Goal: Navigation & Orientation: Find specific page/section

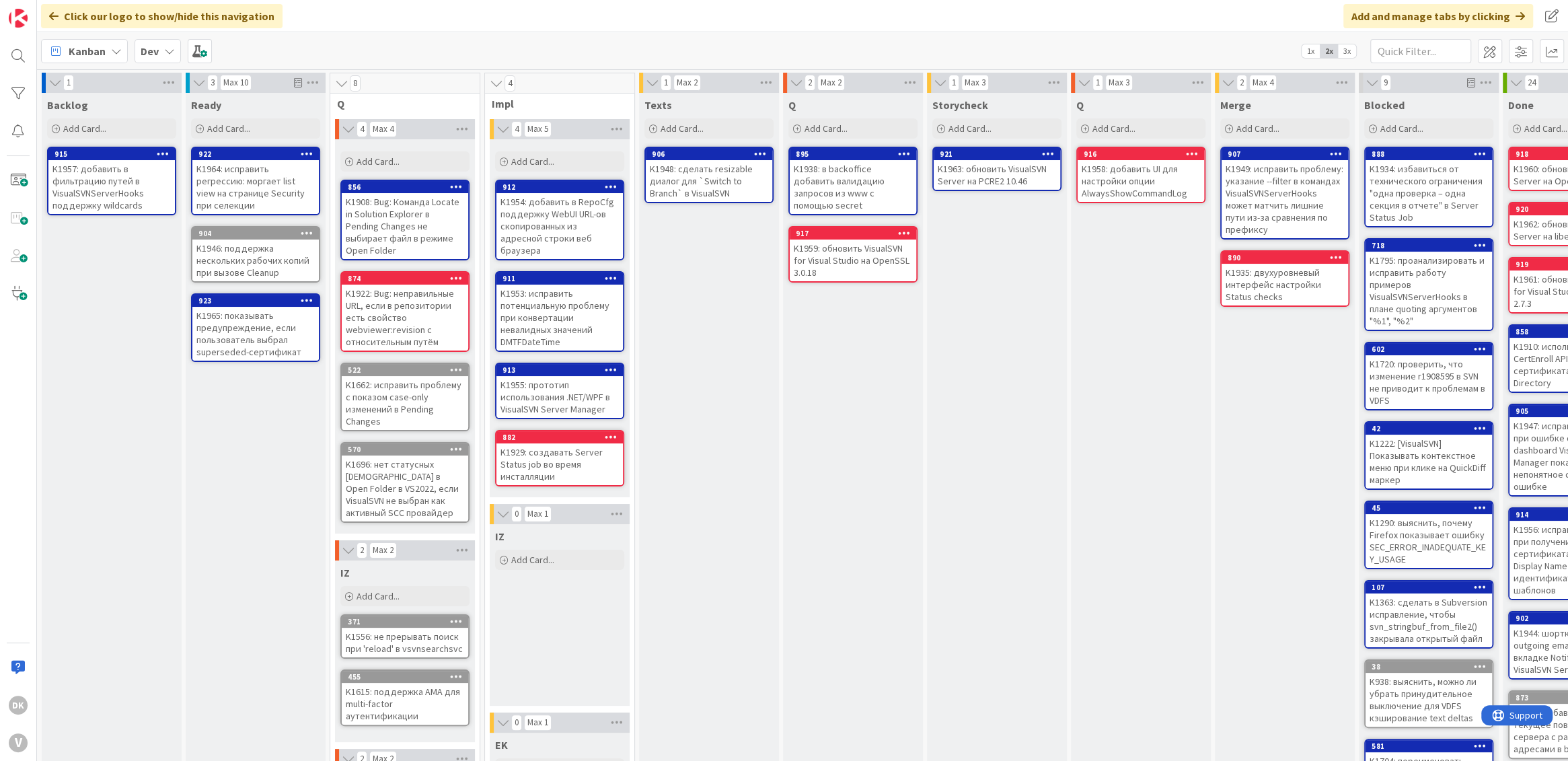
click at [1013, 326] on div "Storycheck Add Card... 921 K1963: обновить VisualSVN Server на PCRE2 10.46" at bounding box center [996, 547] width 140 height 908
click at [1030, 320] on div "Storycheck Add Card... 921 K1963: обновить VisualSVN Server на PCRE2 10.46" at bounding box center [996, 547] width 140 height 908
click at [990, 313] on div "Storycheck Add Card... 921 K1963: обновить VisualSVN Server на PCRE2 10.46 917 …" at bounding box center [996, 547] width 140 height 908
click at [982, 305] on div "Storycheck Add Card... 921 K1963: обновить VisualSVN Server на PCRE2 10.46 917 …" at bounding box center [996, 547] width 140 height 908
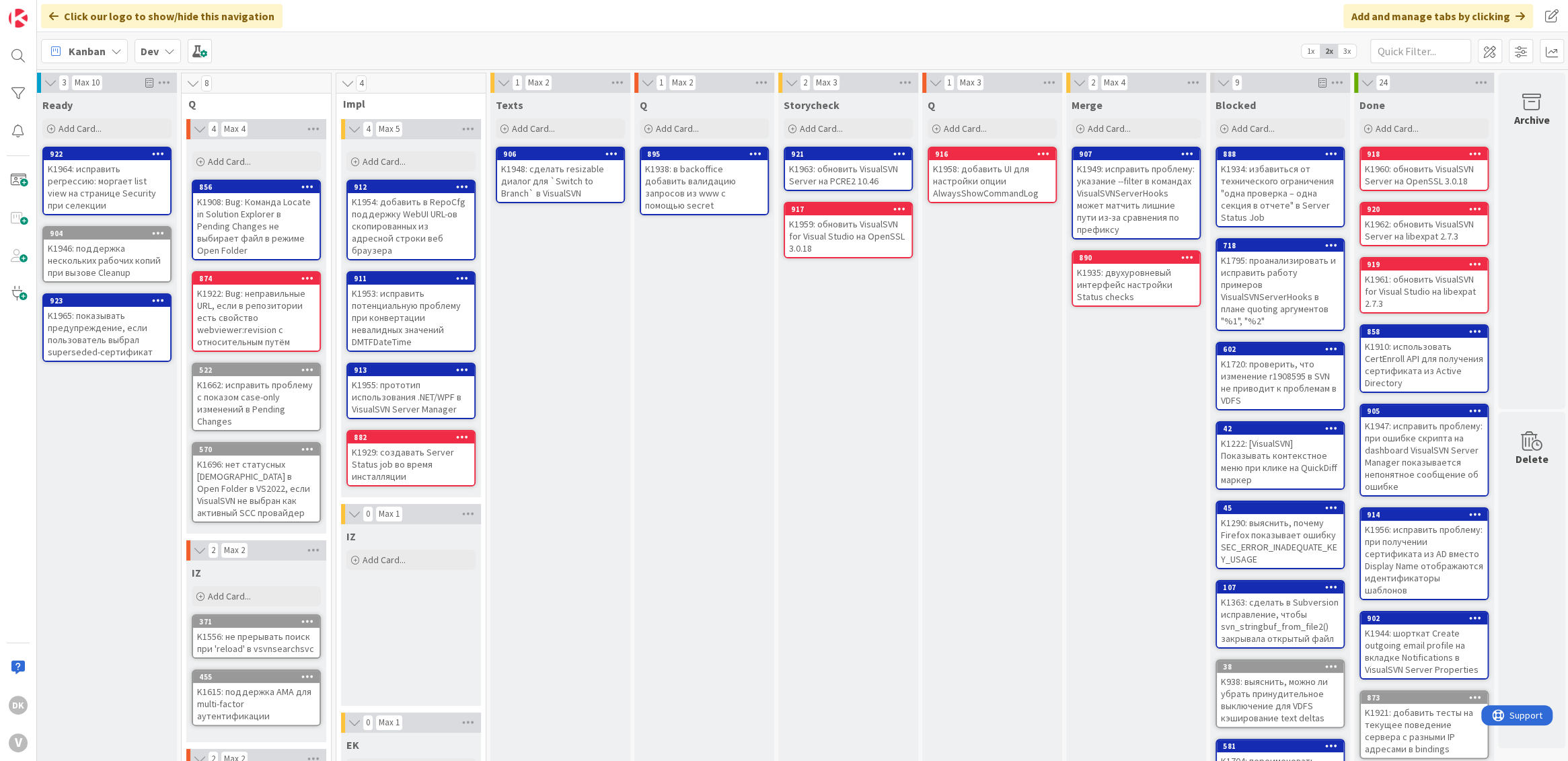
scroll to position [0, 150]
click at [876, 264] on div "Storycheck Add Card... 921 K1963: обновить VisualSVN Server на PCRE2 10.46" at bounding box center [847, 547] width 140 height 908
click at [943, 339] on div "Q Add Card... 916 K1958: добавить UI для настройки опции AlwaysShowCommandLog 9…" at bounding box center [990, 547] width 140 height 908
click at [859, 303] on div "Storycheck Add Card... 921 K1963: обновить VisualSVN Server на PCRE2 10.46" at bounding box center [847, 547] width 140 height 908
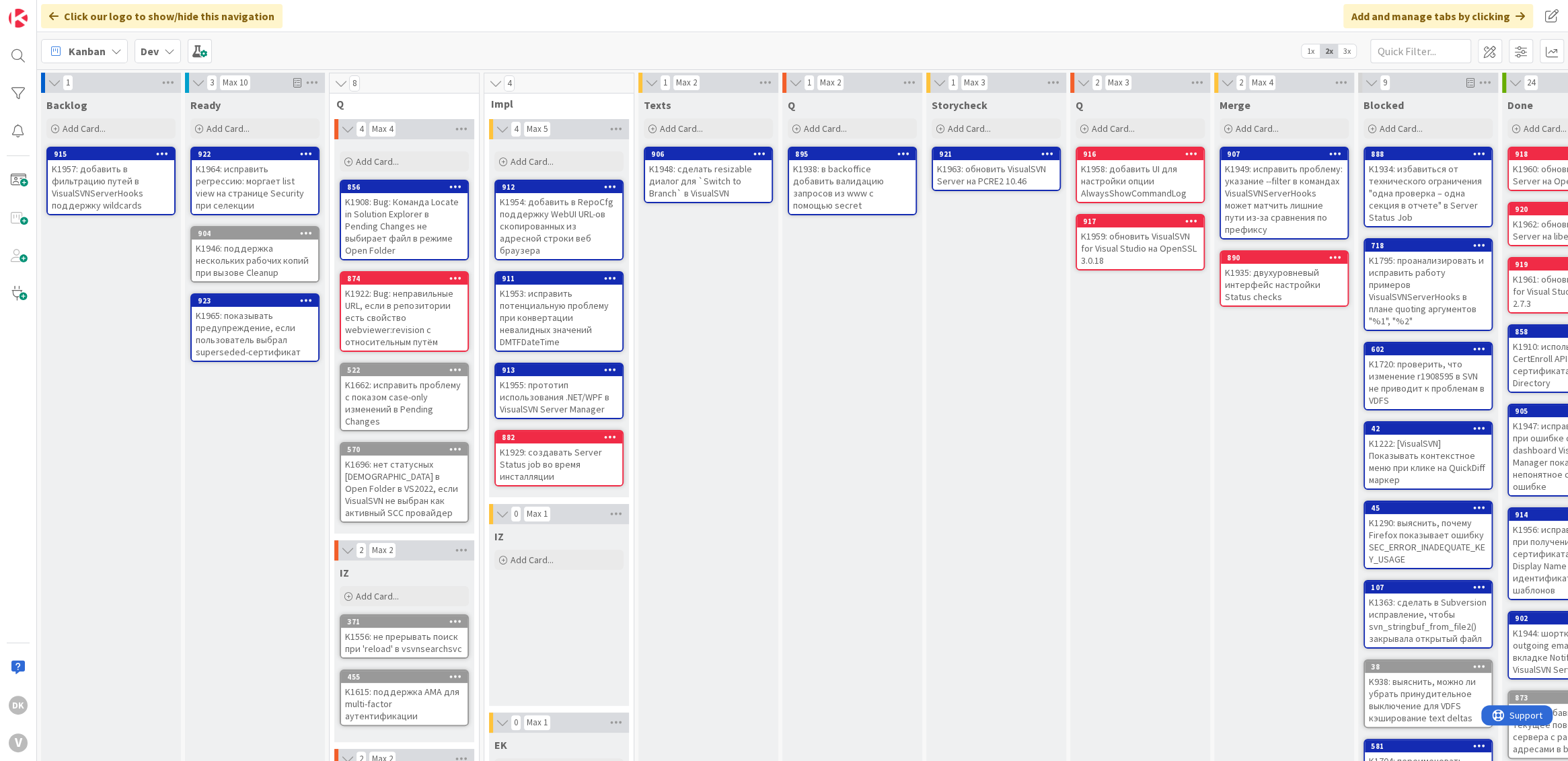
scroll to position [0, 0]
click at [215, 534] on div "Ready Add Card... 922 K1964: исправить регрессию: моргает list view на странице…" at bounding box center [255, 547] width 140 height 908
click at [86, 372] on div "Backlog Add Card... 915 K1957: добавить в фильтрацию путей в VisualSVNServerHoo…" at bounding box center [111, 547] width 140 height 908
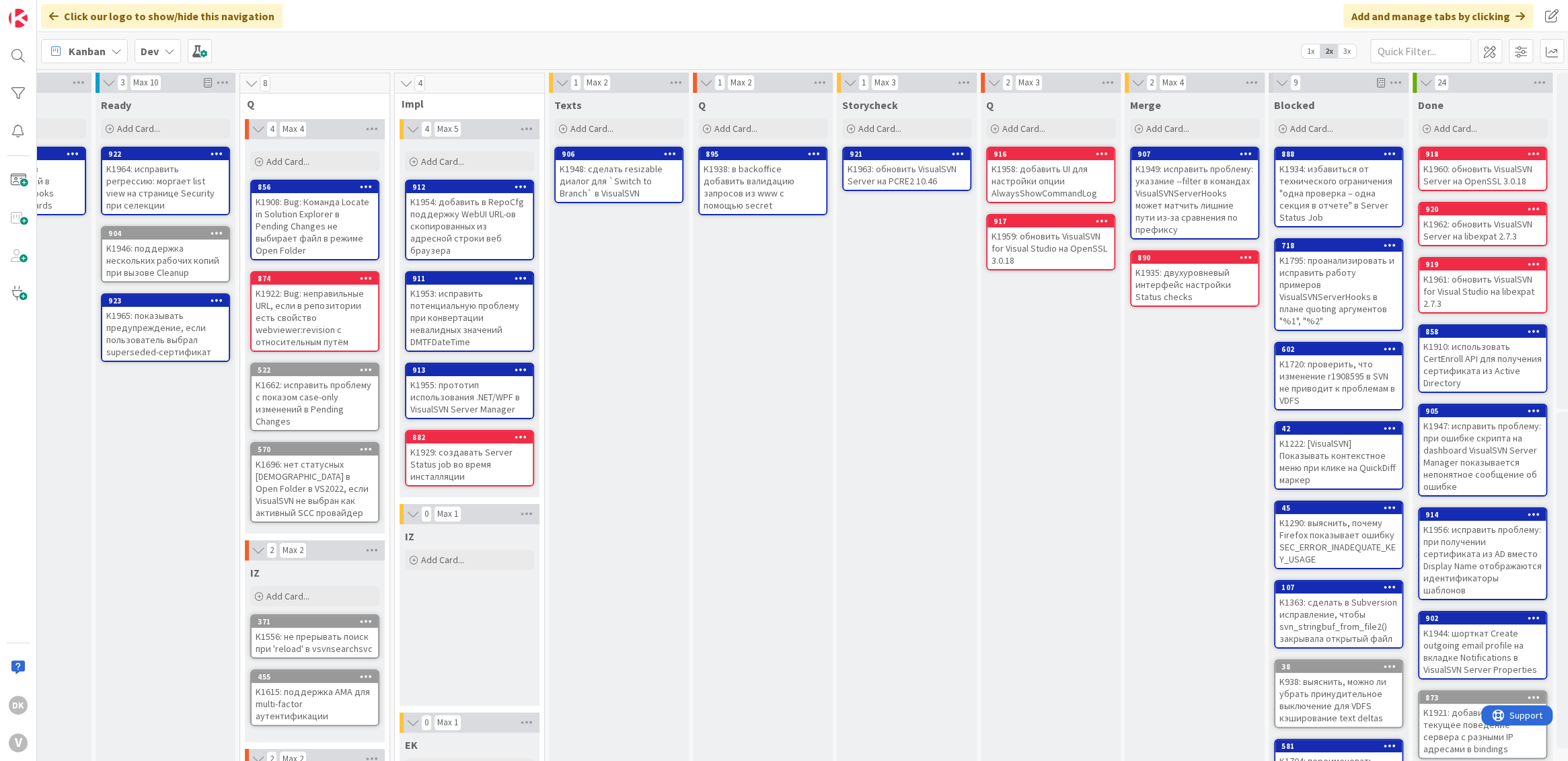
scroll to position [0, 97]
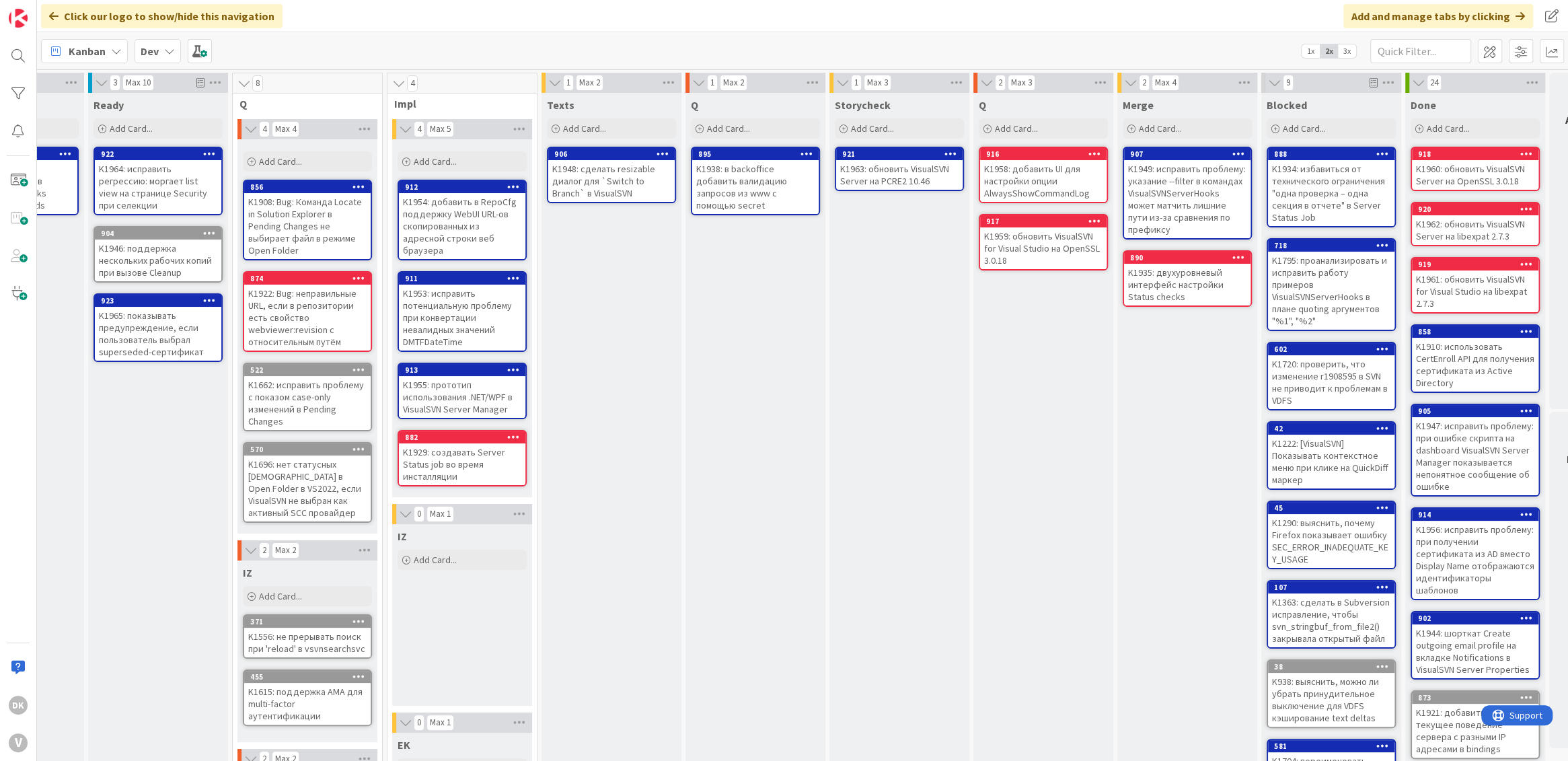
click at [740, 423] on div "Q Add Card... 895 K1938: в backoffice добавить валидацию запросов из www с помо…" at bounding box center [755, 547] width 140 height 908
click at [866, 389] on div "Storycheck Add Card... 921 K1963: обновить VisualSVN Server на PCRE2 10.46" at bounding box center [899, 547] width 140 height 908
drag, startPoint x: 1026, startPoint y: 388, endPoint x: 1070, endPoint y: 387, distance: 44.0
click at [1026, 388] on div "Q Add Card... 916 K1958: добавить UI для настройки опции AlwaysShowCommandLog 9…" at bounding box center [1043, 547] width 140 height 908
click at [1130, 391] on div "Merge Add Card... 907 K1949: исправить проблему: указание --filter в командах V…" at bounding box center [1187, 547] width 140 height 908
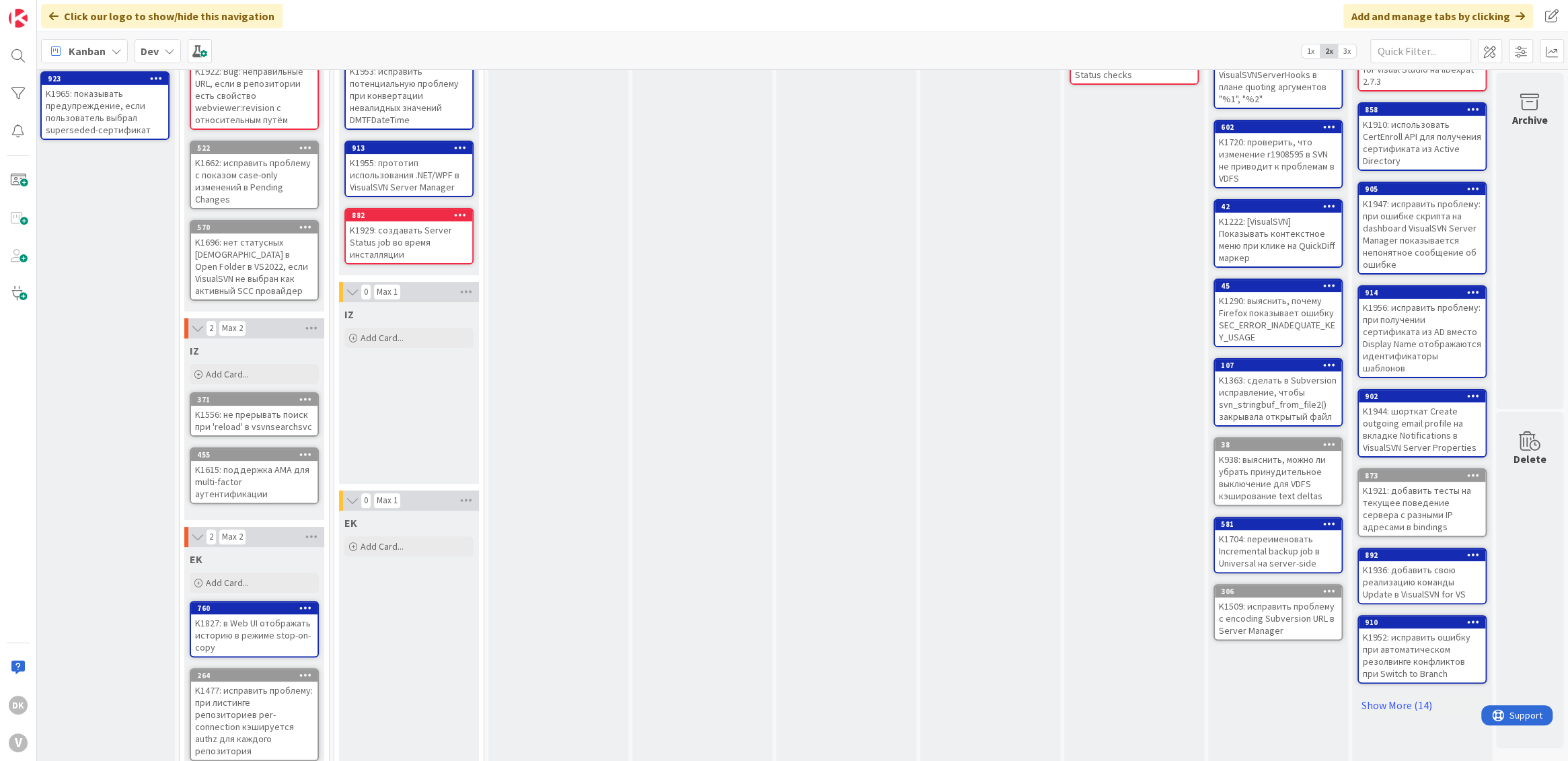
scroll to position [0, 151]
